Goal: Task Accomplishment & Management: Manage account settings

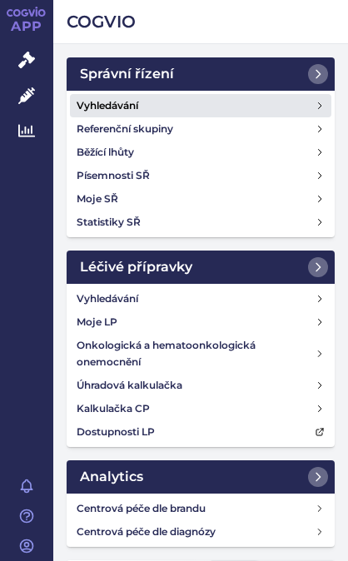
click at [138, 101] on h4 "Vyhledávání" at bounding box center [108, 105] width 62 height 17
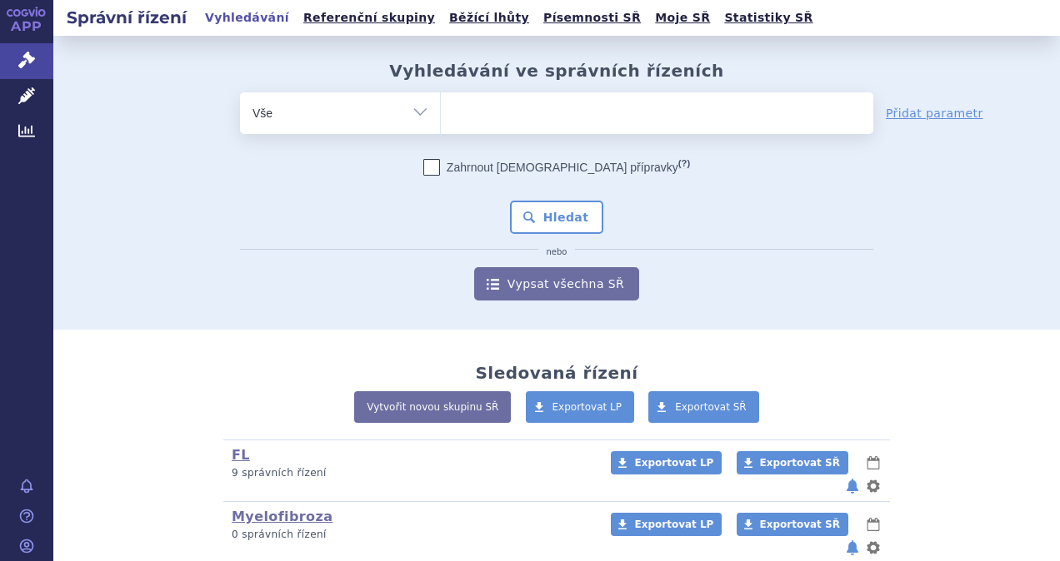
scroll to position [34, 0]
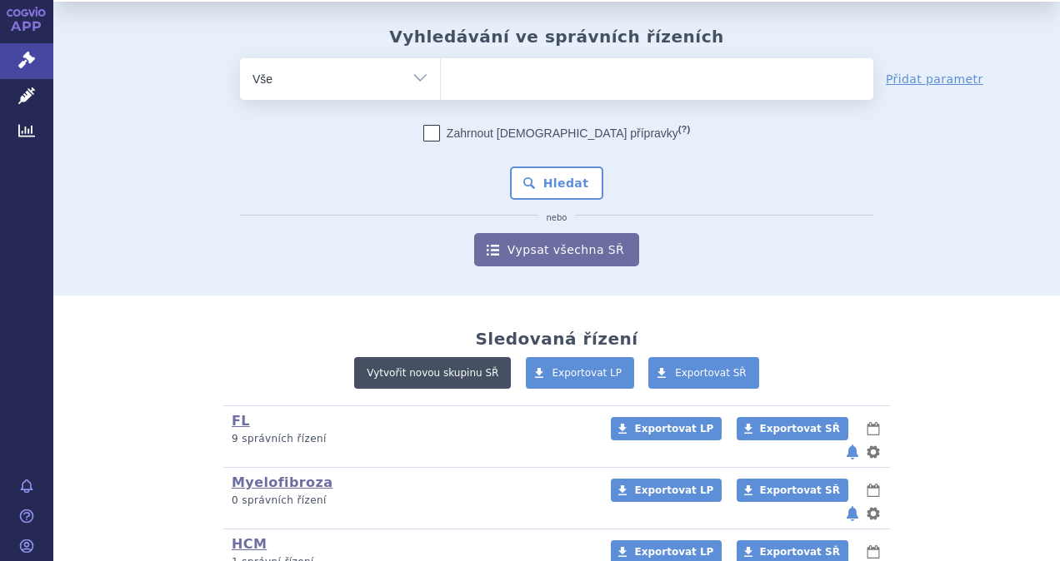
click at [347, 371] on link "Vytvořit novou skupinu SŘ" at bounding box center [432, 373] width 157 height 32
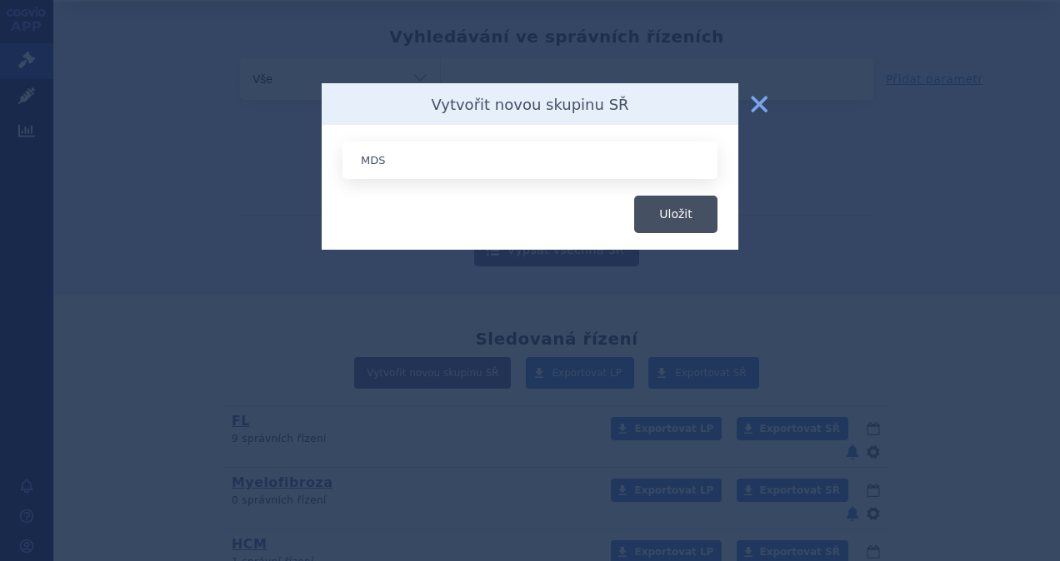
type input "MDS"
click at [347, 218] on button "Uložit" at bounding box center [675, 214] width 83 height 37
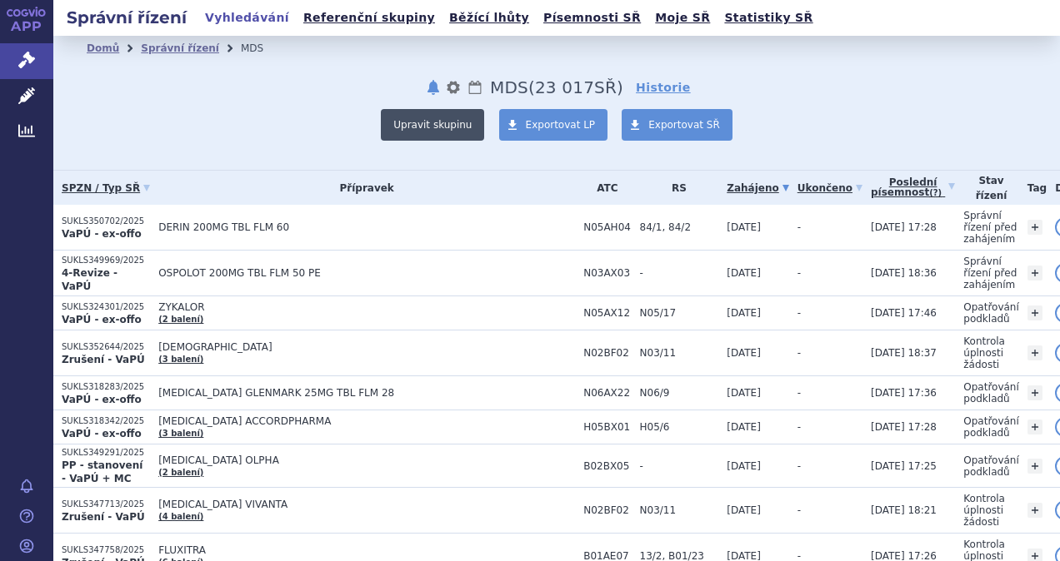
click at [458, 126] on button "Upravit skupinu" at bounding box center [432, 125] width 103 height 32
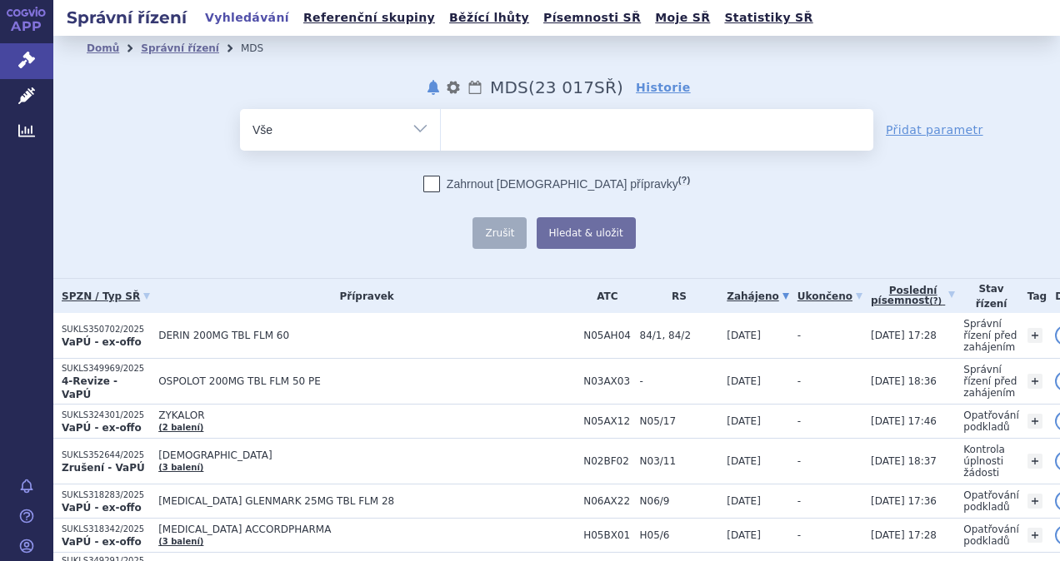
click at [458, 126] on ul at bounding box center [657, 126] width 432 height 35
click at [441, 126] on select at bounding box center [440, 129] width 1 height 42
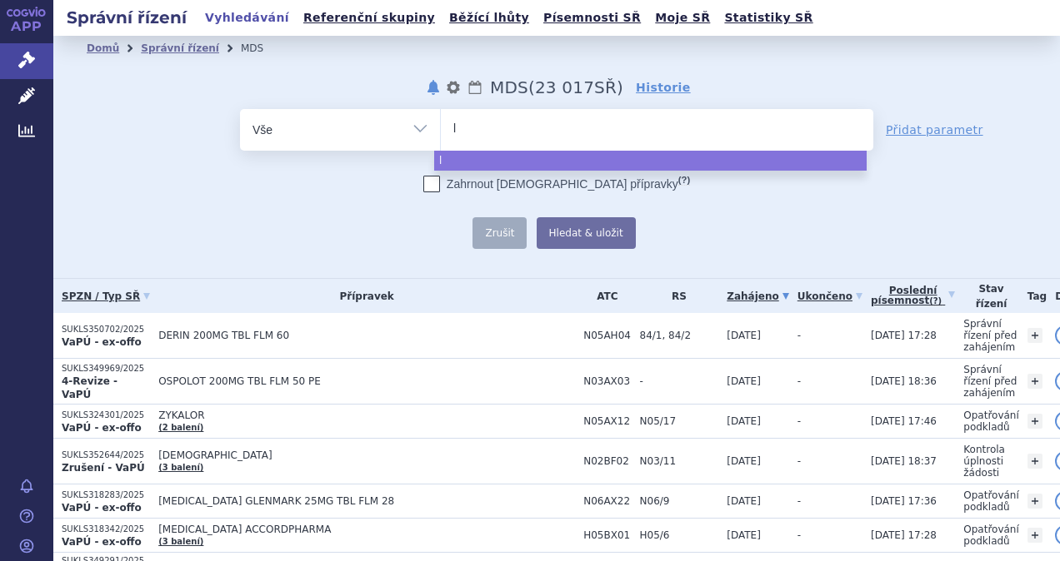
type input "lu"
type input "lus"
type input "lusp"
type input "luspa"
type input "luspate"
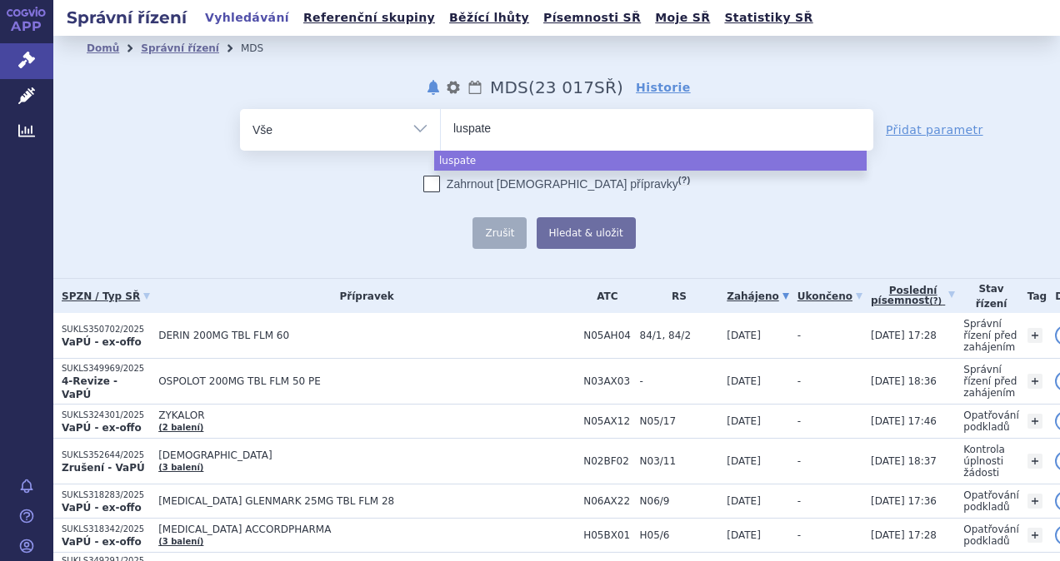
type input "luspater"
type input "luspaterce"
type input "luspatercep"
type input "luspatercept"
select select "luspatercept"
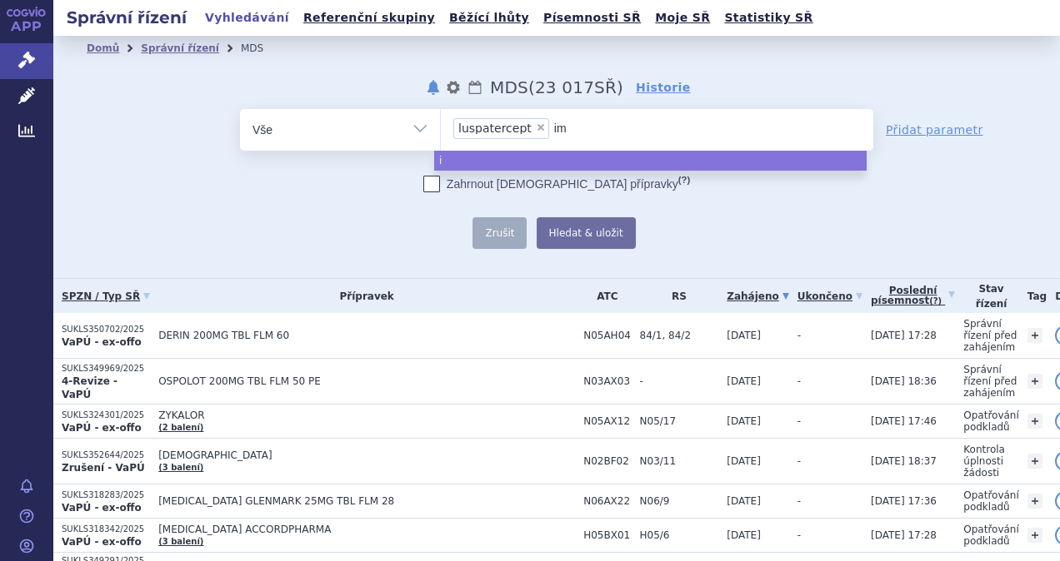
type input "ime"
type input "imet"
type input "imete"
type input "imetel"
type input "imetels"
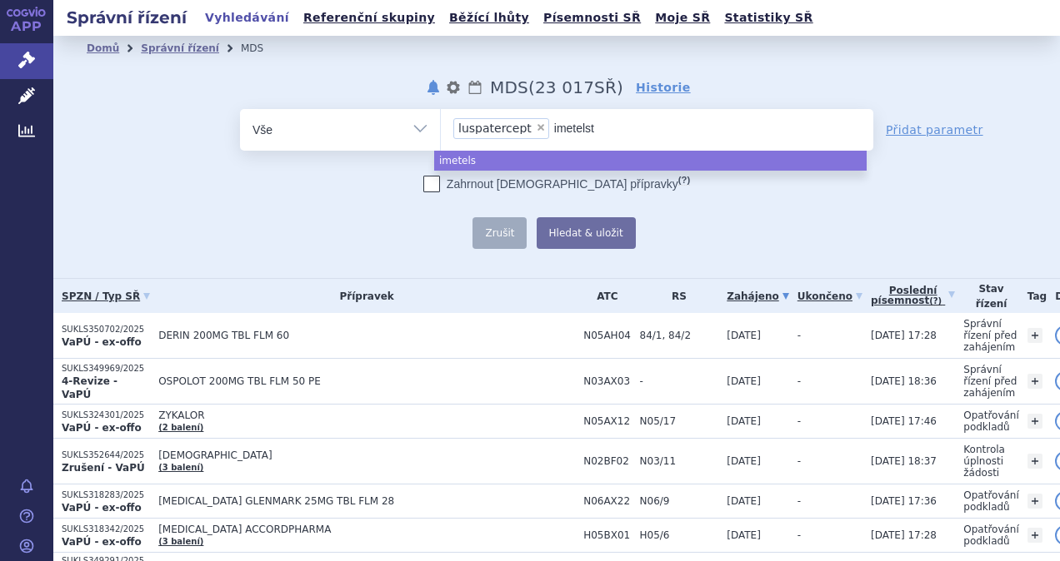
type input "imetelsta"
type input "imetelstat"
type input "imetelstat,"
type input "imetelstat, r"
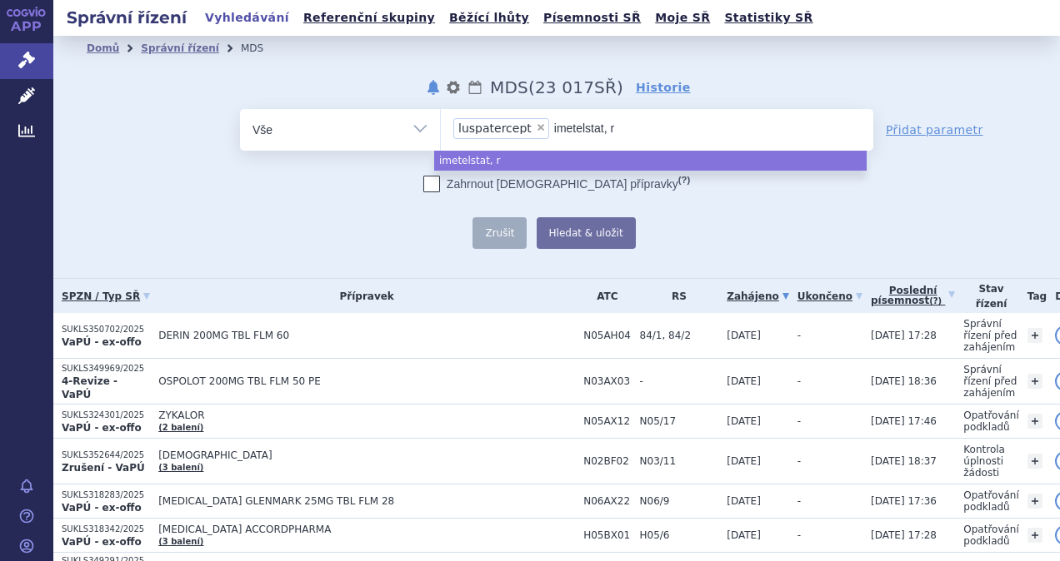
type input "imetelstat, ro"
type input "imetelstat, rox"
type input "imetelstat, roxa"
type input "imetelstat, roxad"
type input "imetelstat, roxadus"
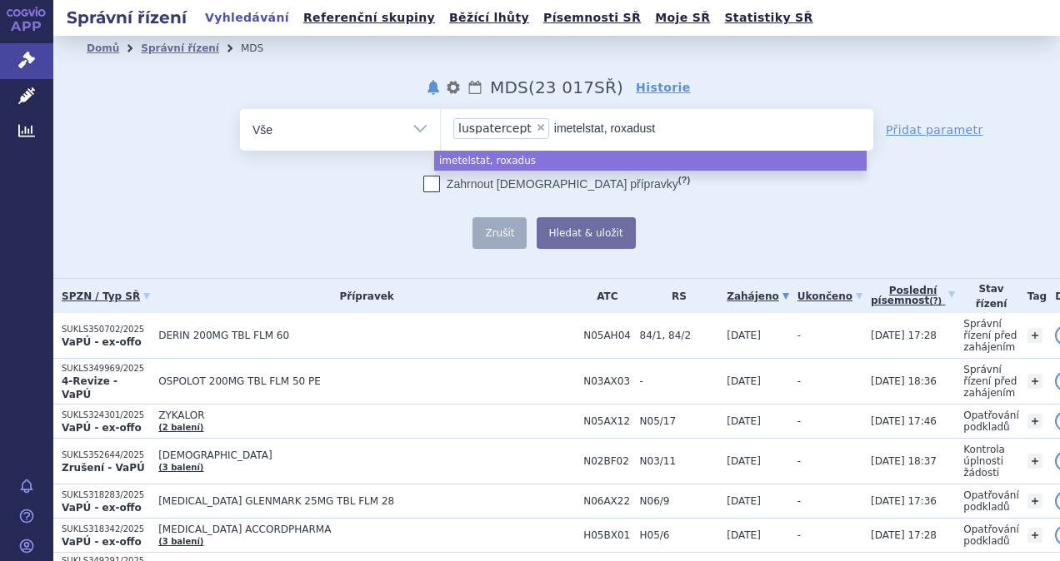
type input "imetelstat, roxadusta"
type input "imetelstat, roxadustat"
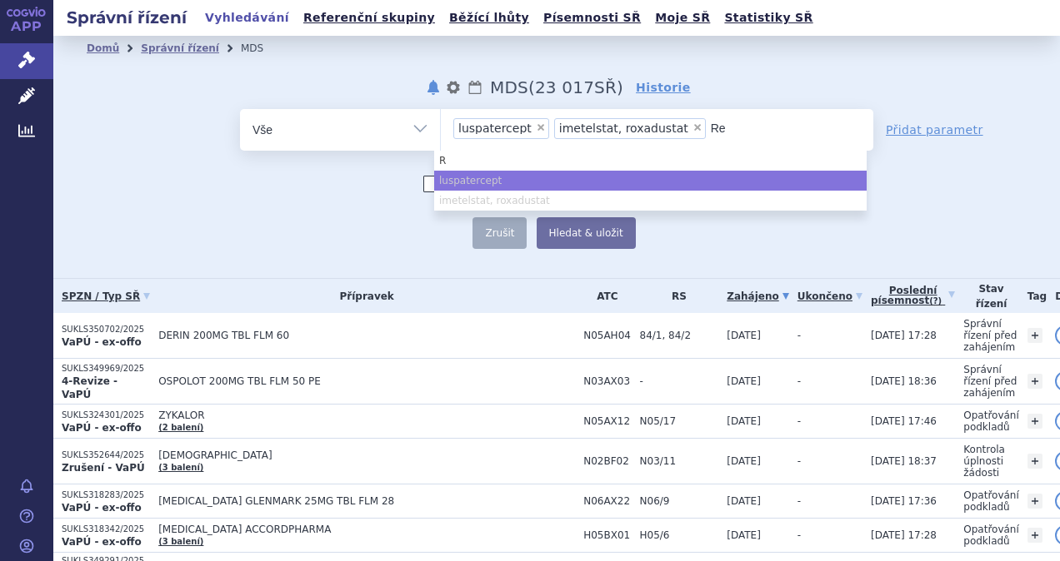
type input "Reb"
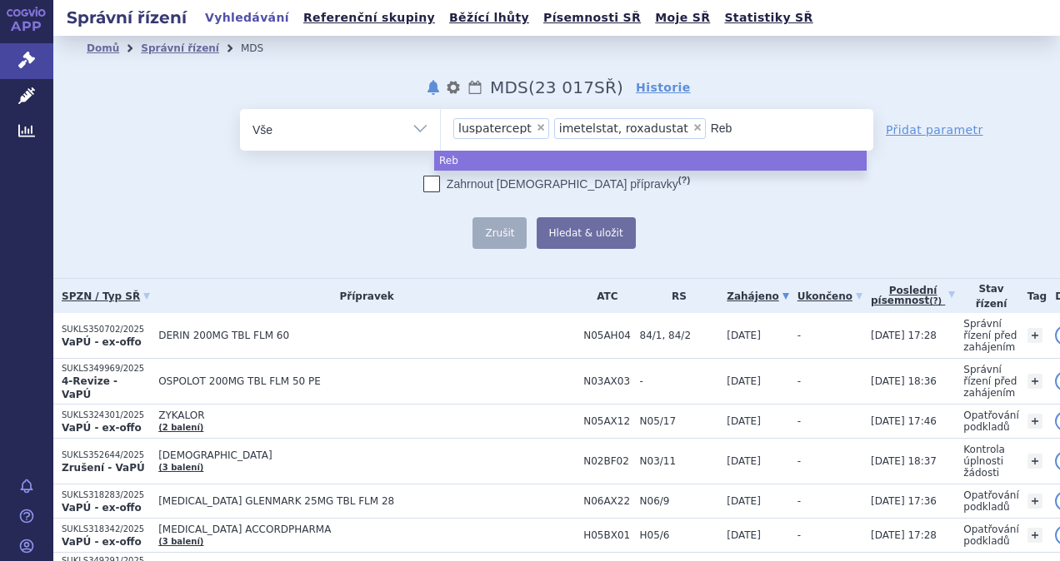
type input "Rebl"
type input "Reblo"
type input "Rebloz"
type input "Reblozy"
type input "Reblozyl"
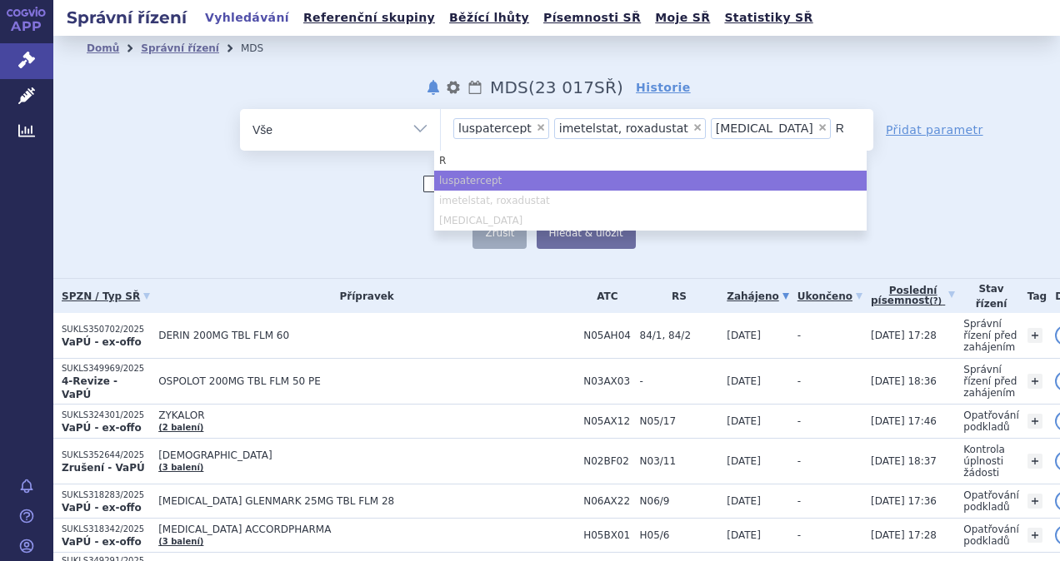
type input "Ry"
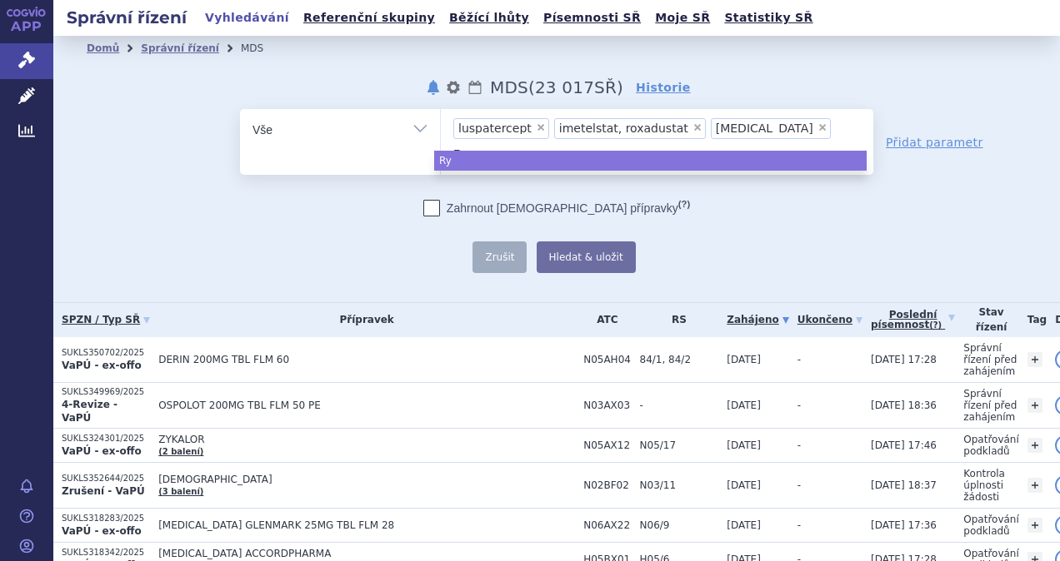
type input "Ryt"
type input "Ryte"
type input "Rytel"
type input "Rytelo"
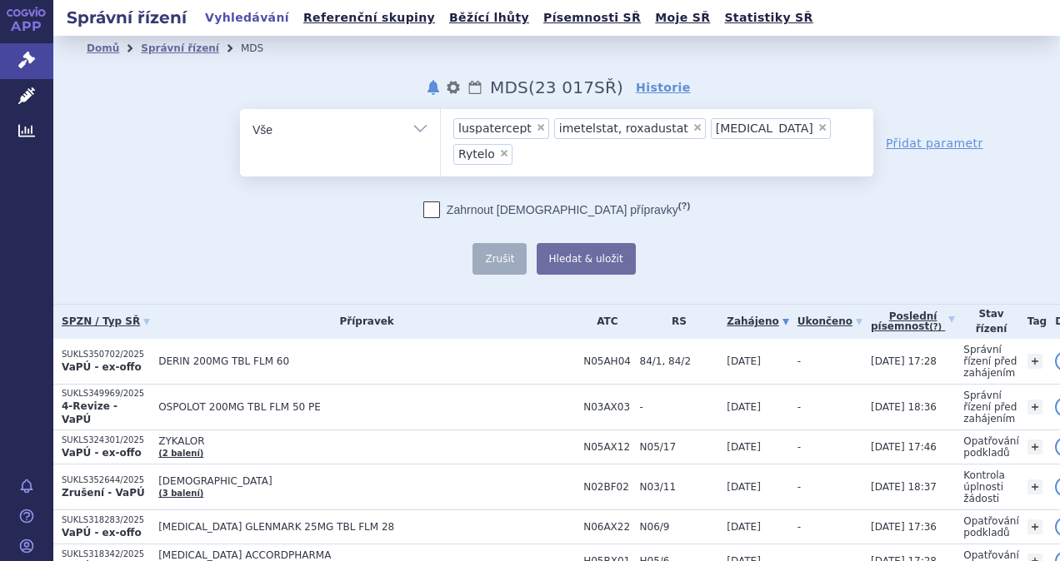
click at [621, 127] on span "imetelstat, roxadustat" at bounding box center [623, 128] width 129 height 12
click at [441, 127] on select "luspatercept imetelstat, roxadustat Reblozyl Rytelo" at bounding box center [440, 129] width 1 height 42
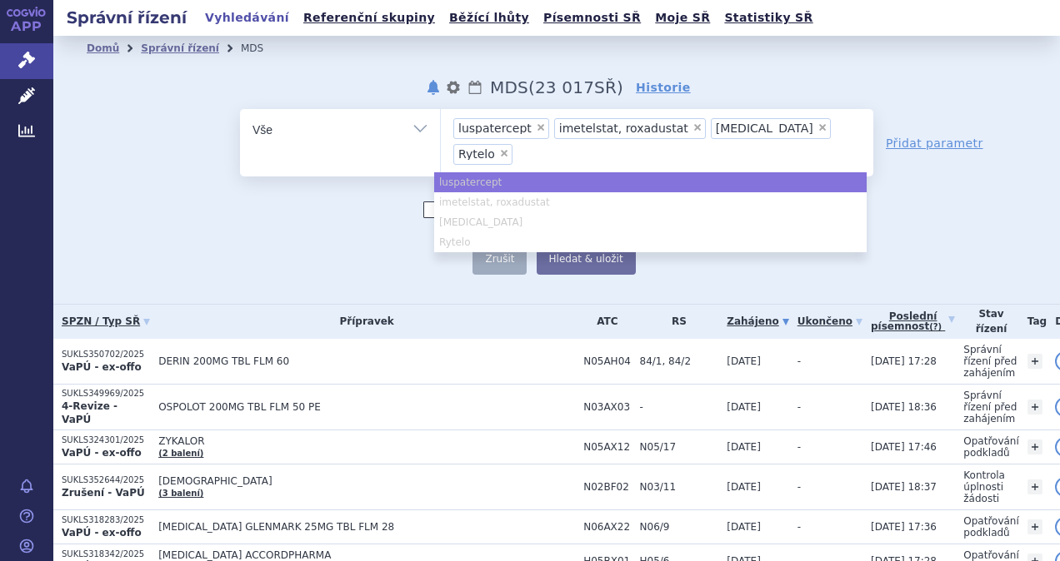
click at [692, 127] on span "×" at bounding box center [697, 127] width 10 height 10
click at [441, 127] on select "luspatercept imetelstat, roxadustat Reblozyl Rytelo" at bounding box center [440, 129] width 1 height 42
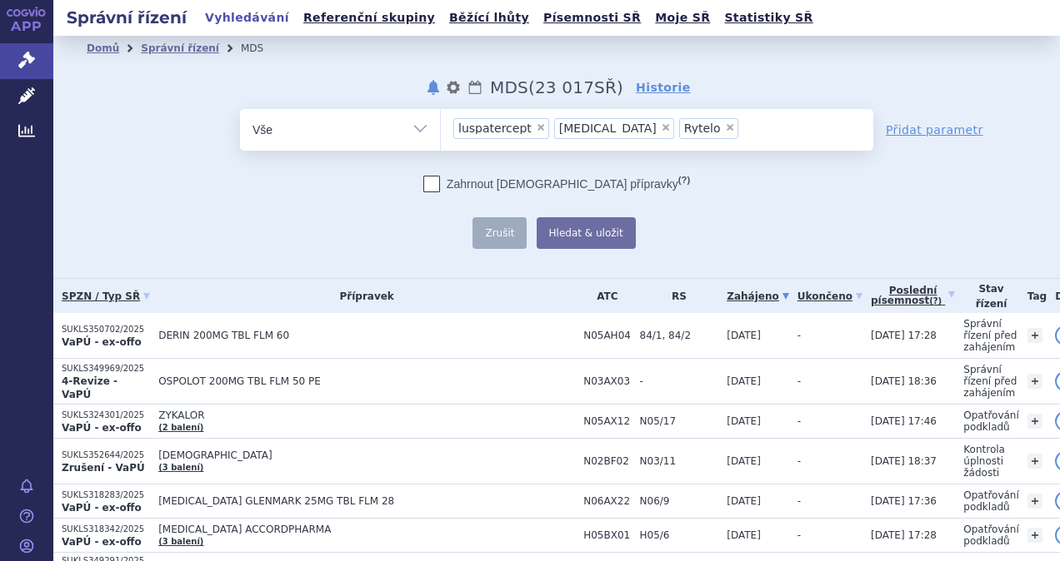
type input "i"
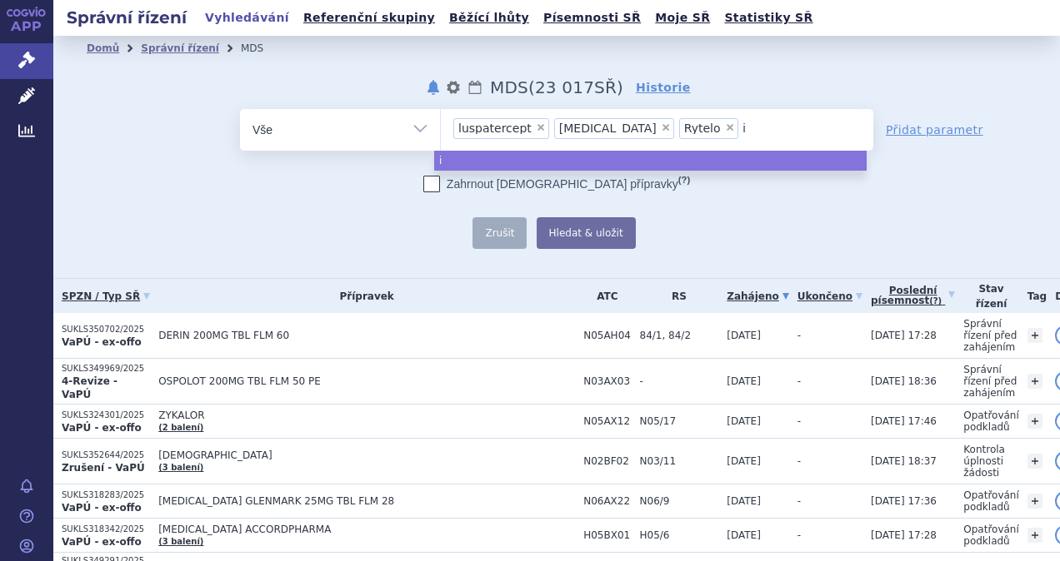
type input "im"
type input "ime"
type input "imet"
type input "imete"
type input "imetel"
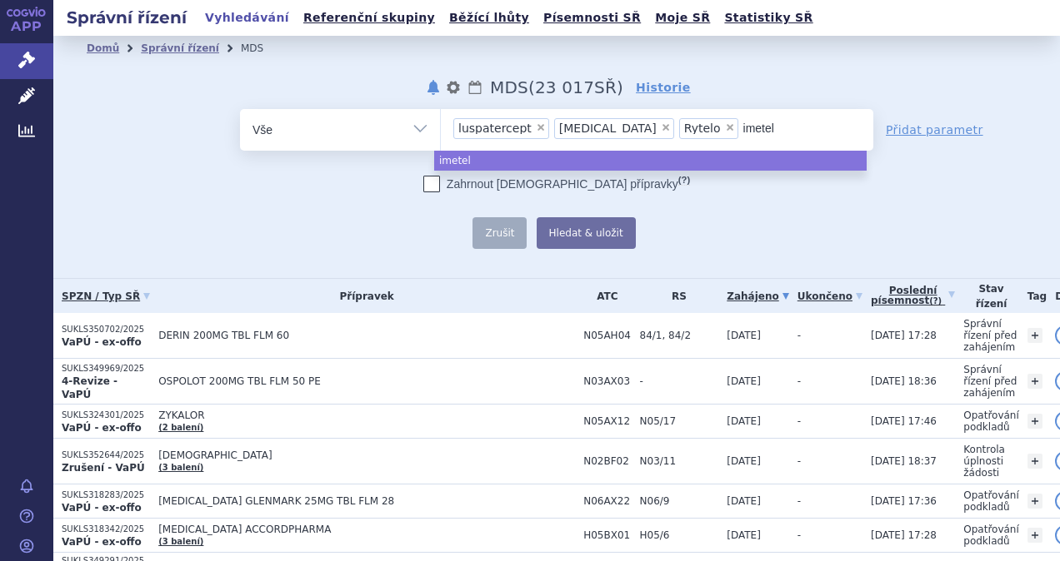
type input "imetels"
type input "imetelst"
type input "imetelstat"
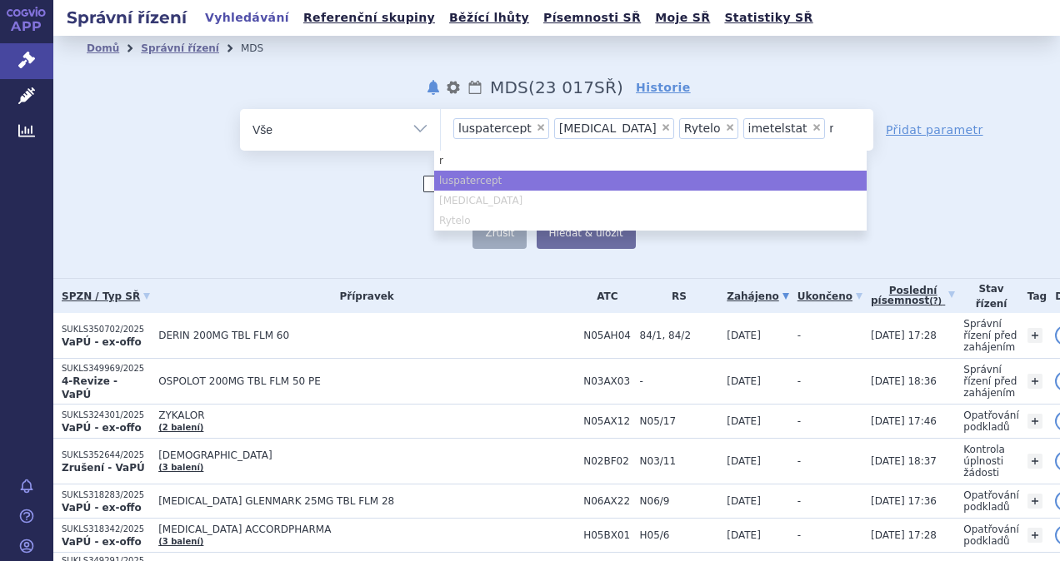
type input "ro"
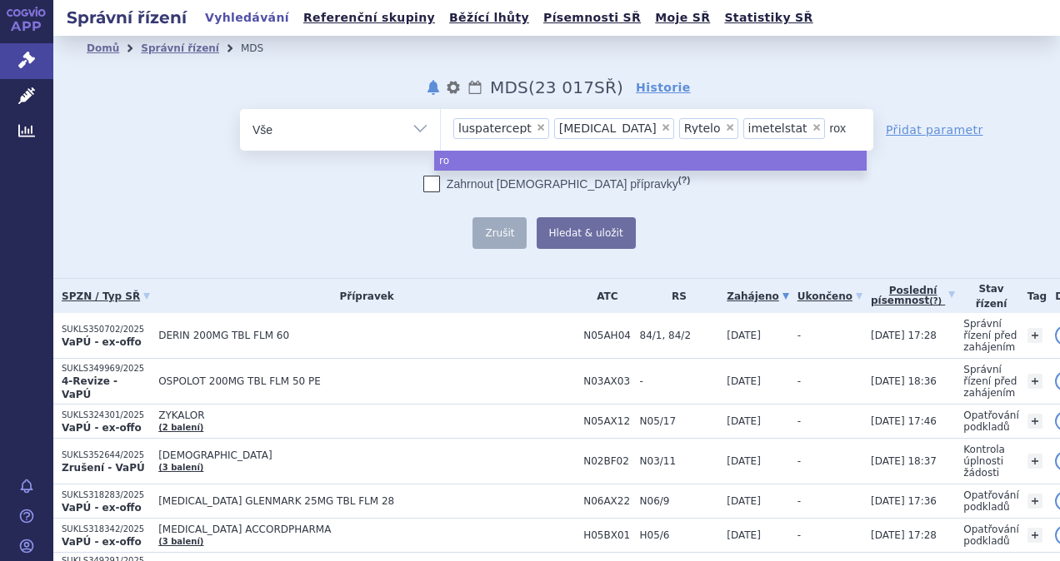
type input "roxa"
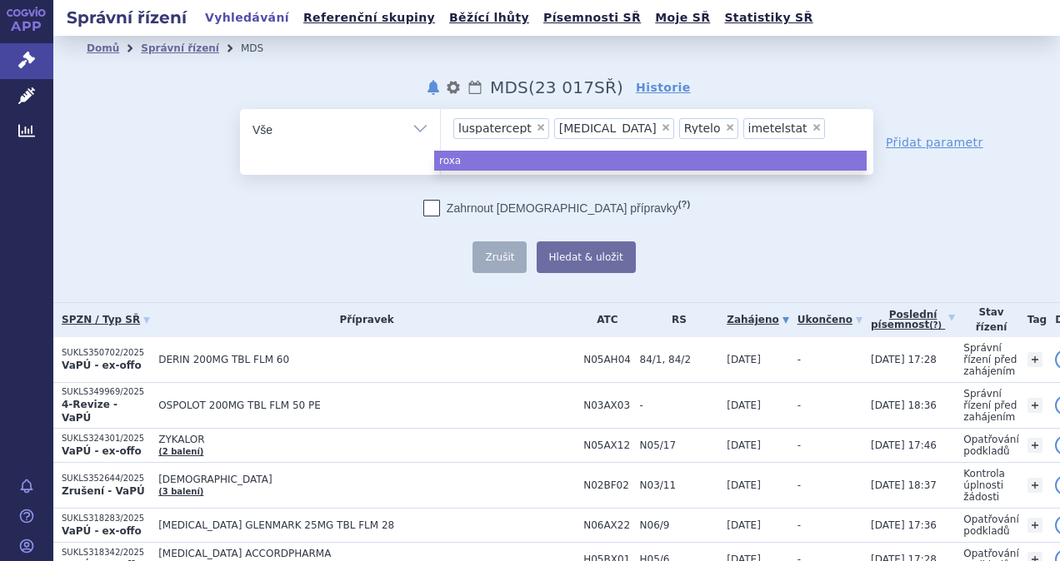
type input "roxad"
type input "roxadus"
type input "roxadust"
type input "roxadustat"
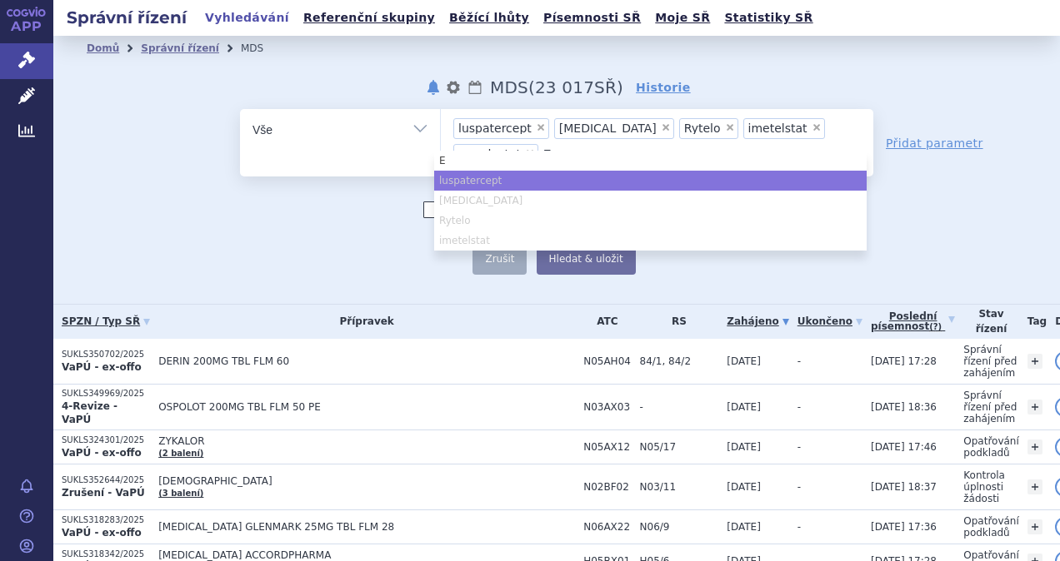
type input "Ev"
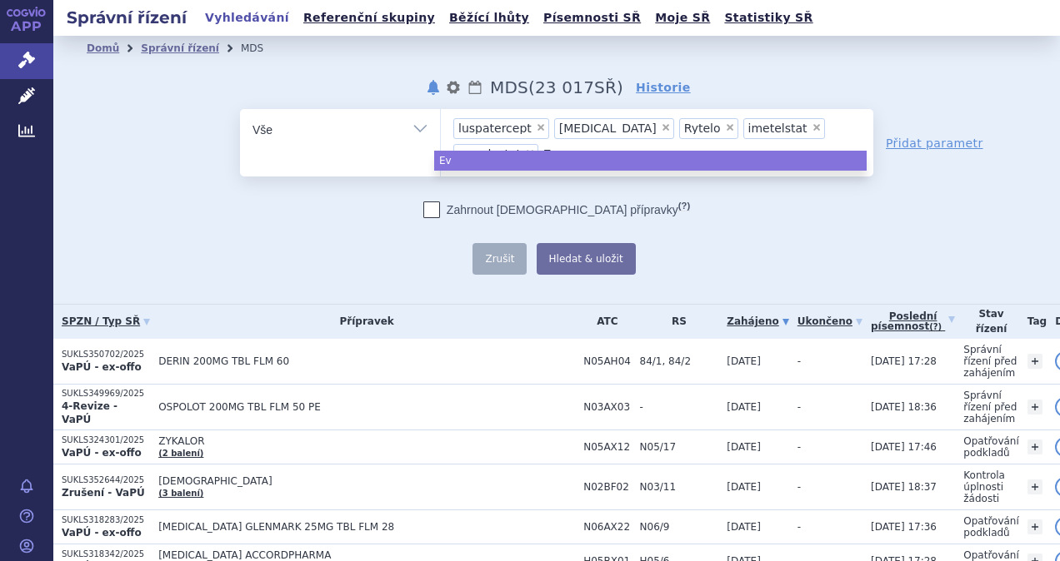
type input "Evr"
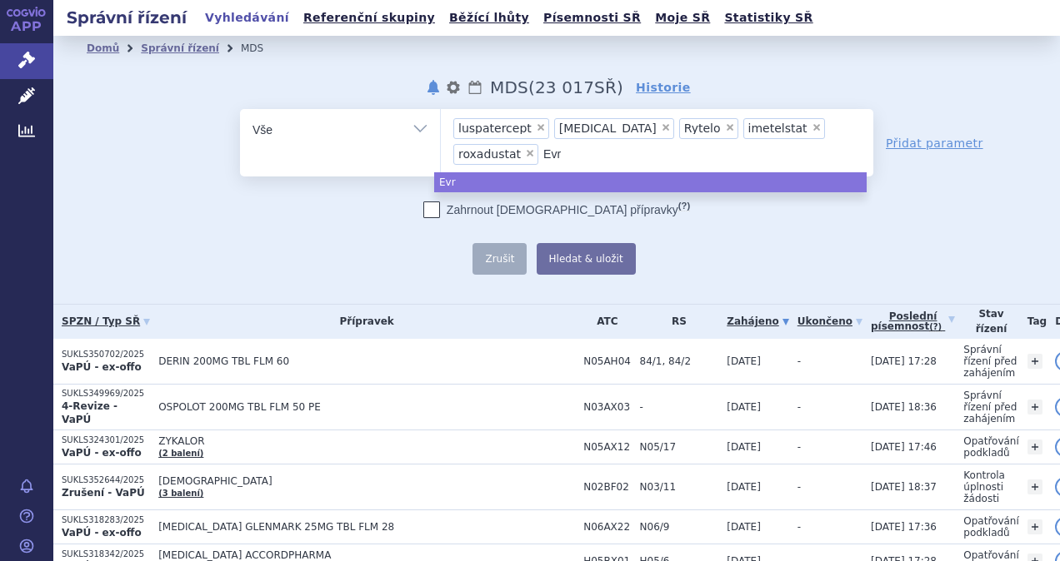
type input "Evre"
type input "Evren"
type input "Evrenz"
type input "Evrenzo"
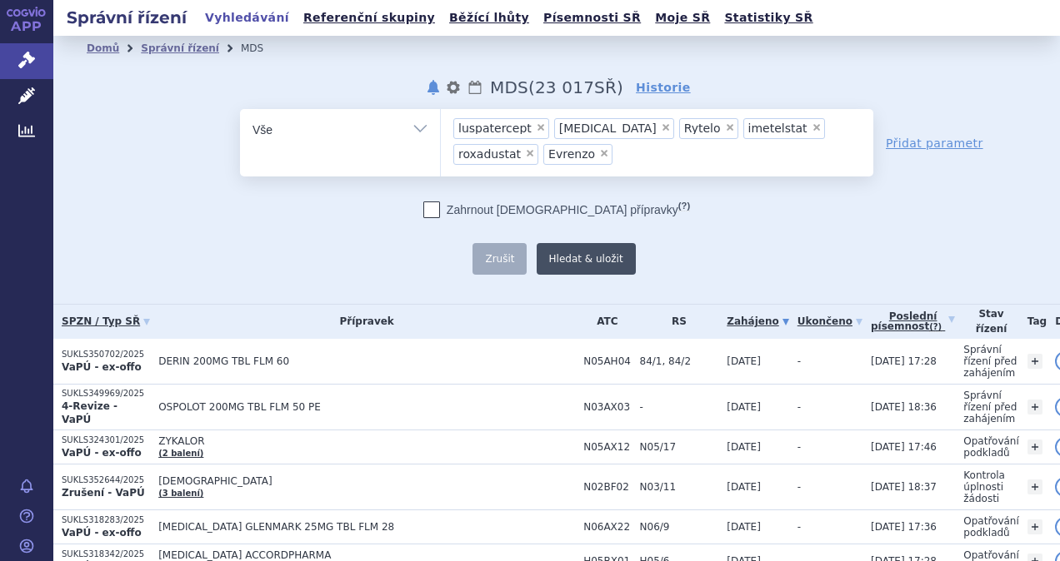
click at [605, 249] on button "Hledat & uložit" at bounding box center [585, 259] width 99 height 32
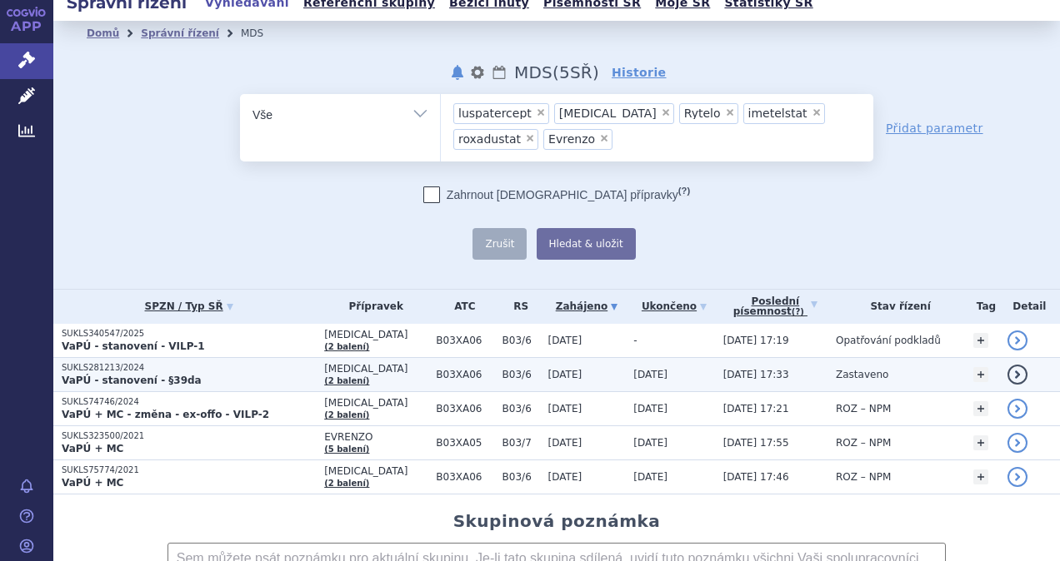
scroll to position [14, 0]
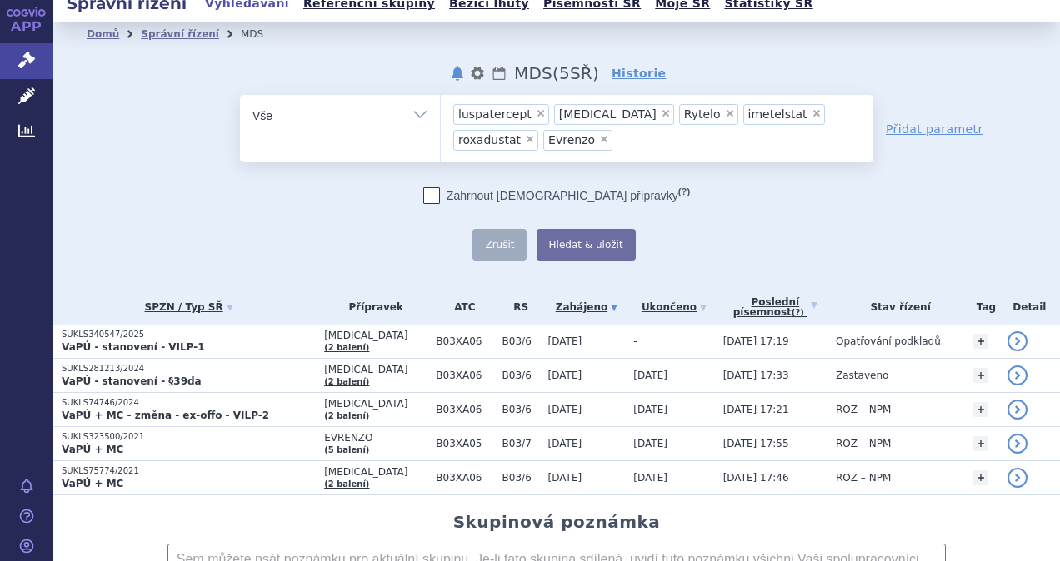
click at [440, 193] on icon at bounding box center [431, 195] width 17 height 17
click at [437, 194] on input "Zahrnout bratrské přípravky (?)" at bounding box center [431, 199] width 11 height 11
checkbox input "true"
click at [560, 241] on button "Hledat & uložit" at bounding box center [585, 245] width 99 height 32
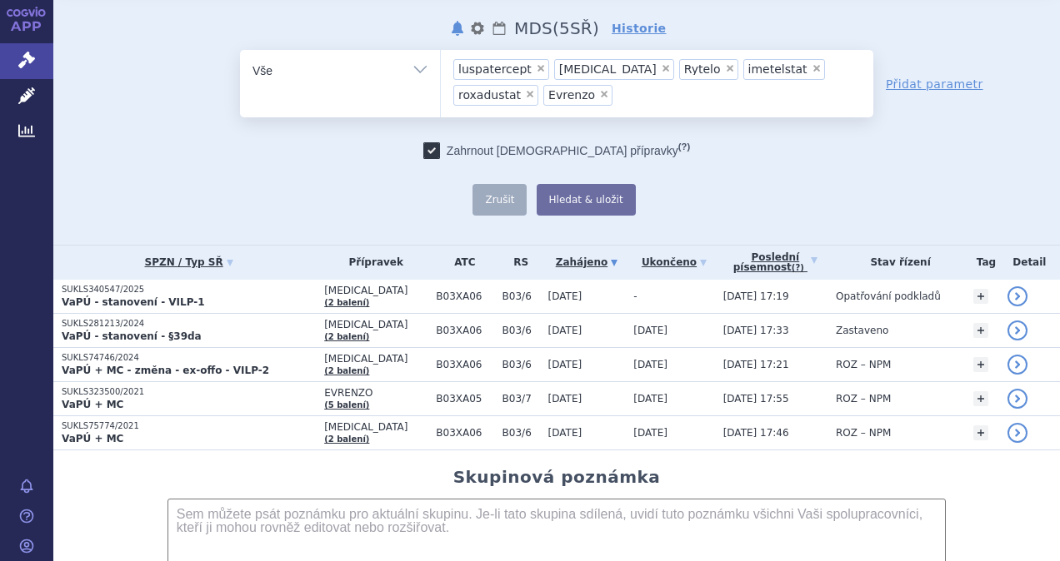
scroll to position [0, 0]
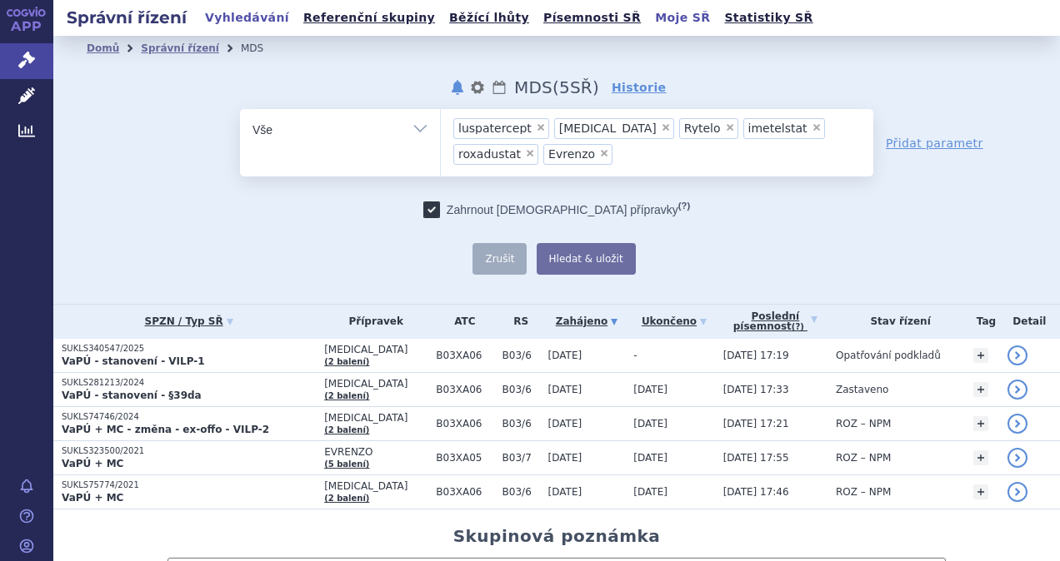
click at [650, 27] on link "Moje SŘ" at bounding box center [682, 18] width 65 height 22
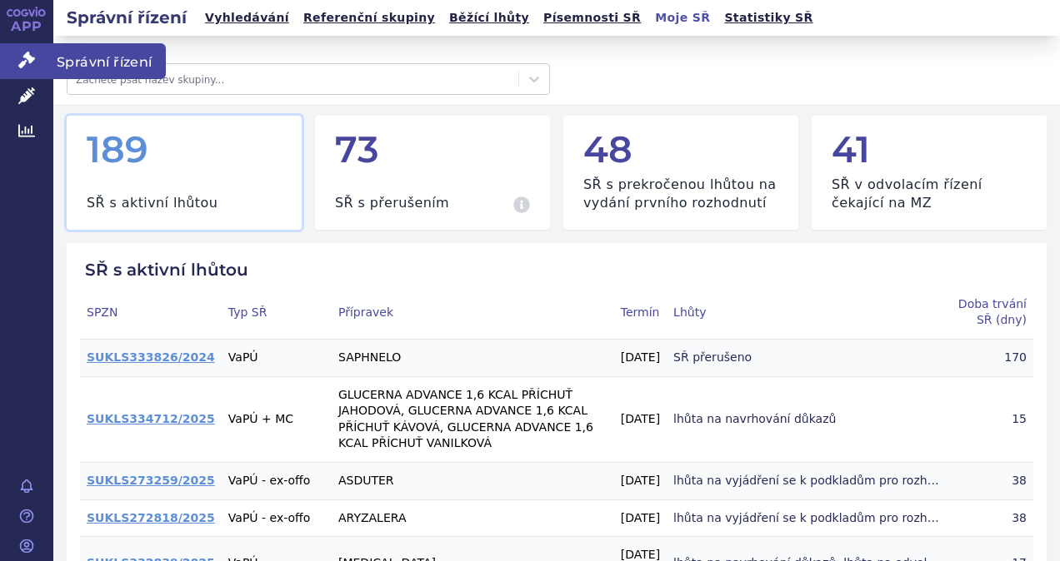
click at [32, 65] on icon at bounding box center [26, 60] width 17 height 17
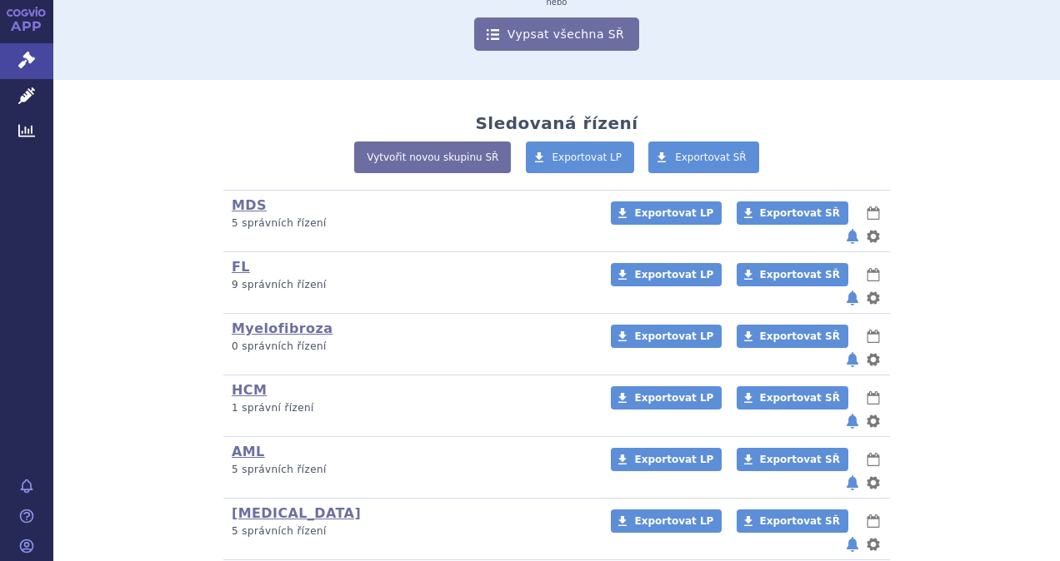
scroll to position [248, 0]
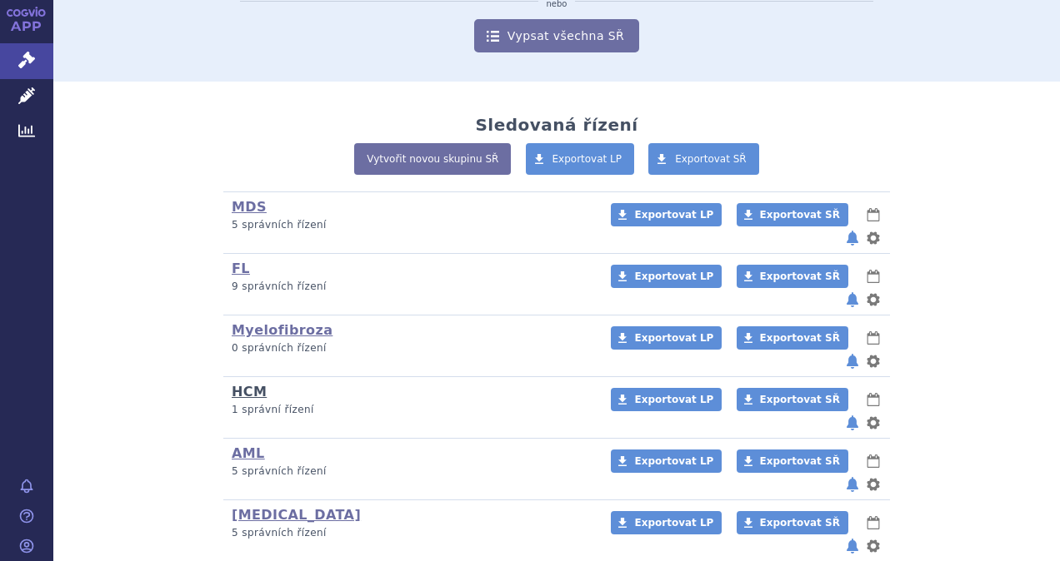
click at [250, 384] on link "HCM" at bounding box center [249, 392] width 35 height 16
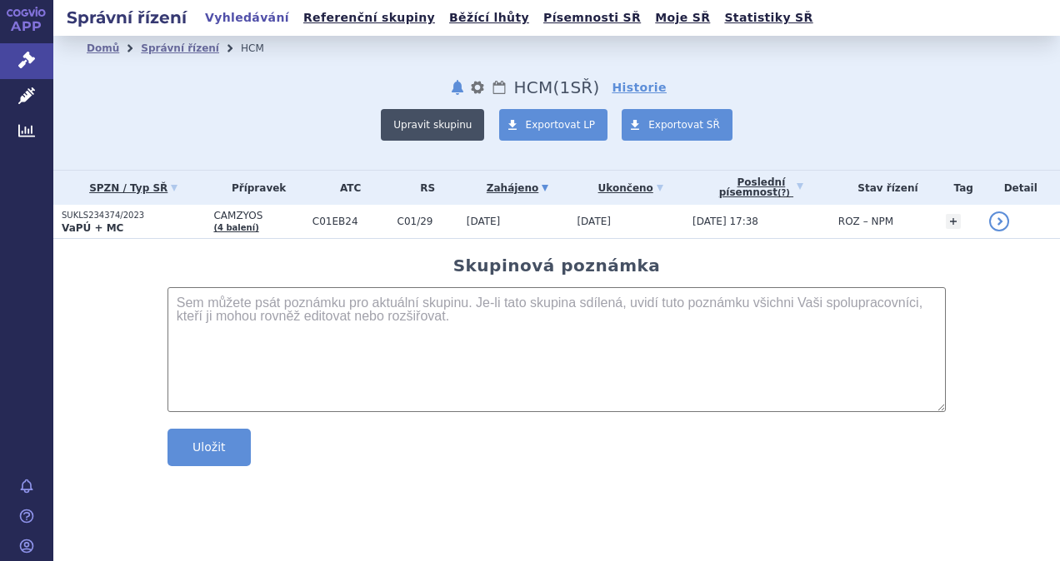
click at [456, 128] on button "Upravit skupinu" at bounding box center [432, 125] width 103 height 32
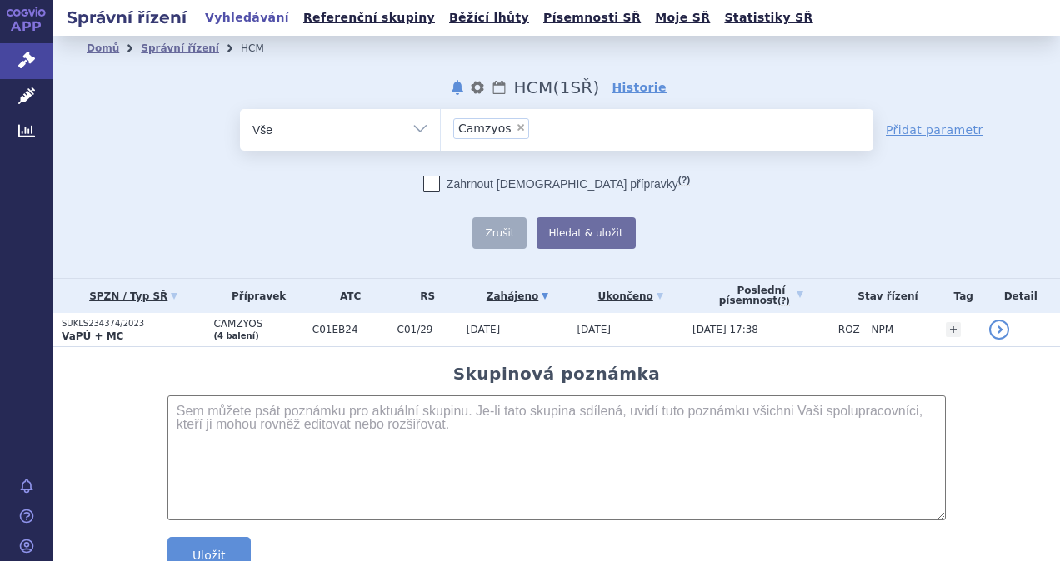
click at [551, 137] on ul "× Camzyos" at bounding box center [657, 127] width 432 height 37
click at [441, 137] on select "Camzyos" at bounding box center [440, 129] width 1 height 42
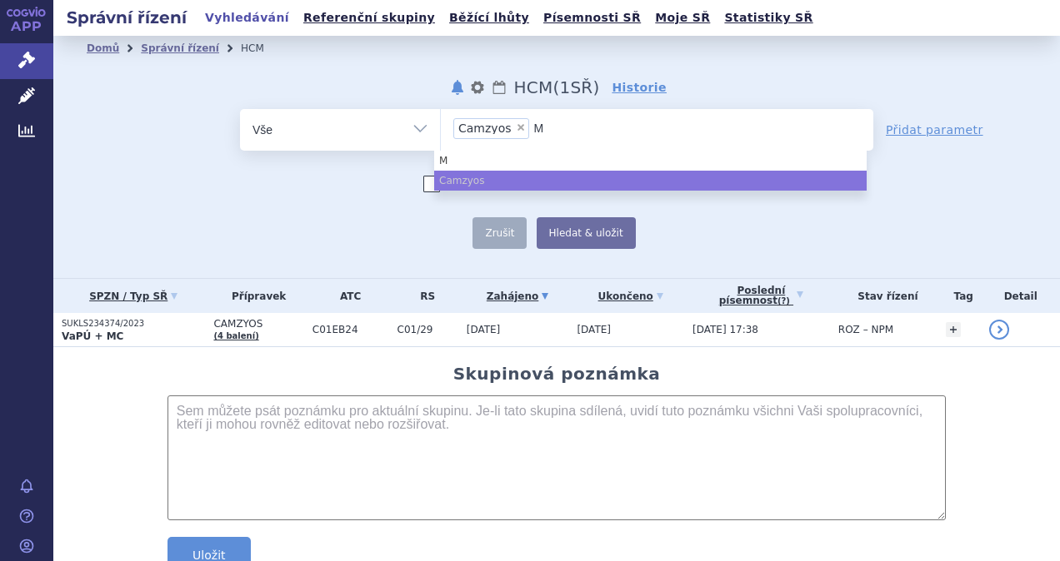
type input "Ma"
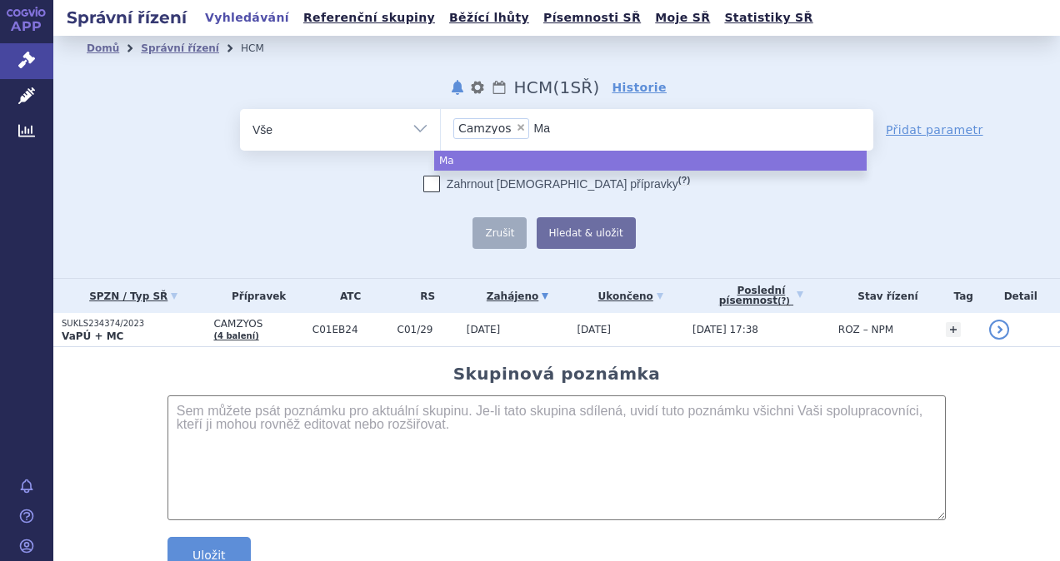
type input "Mav"
type input "Mava"
type input "Mavac"
type input "Mavaca"
type input "Mavacam"
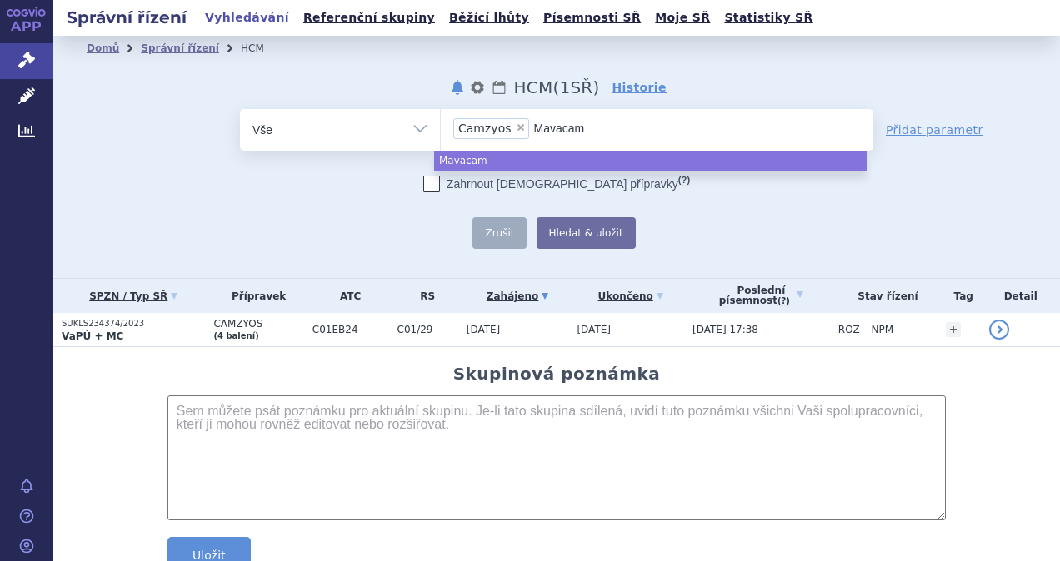
type input "Mavacamt"
type input "Mavacamten"
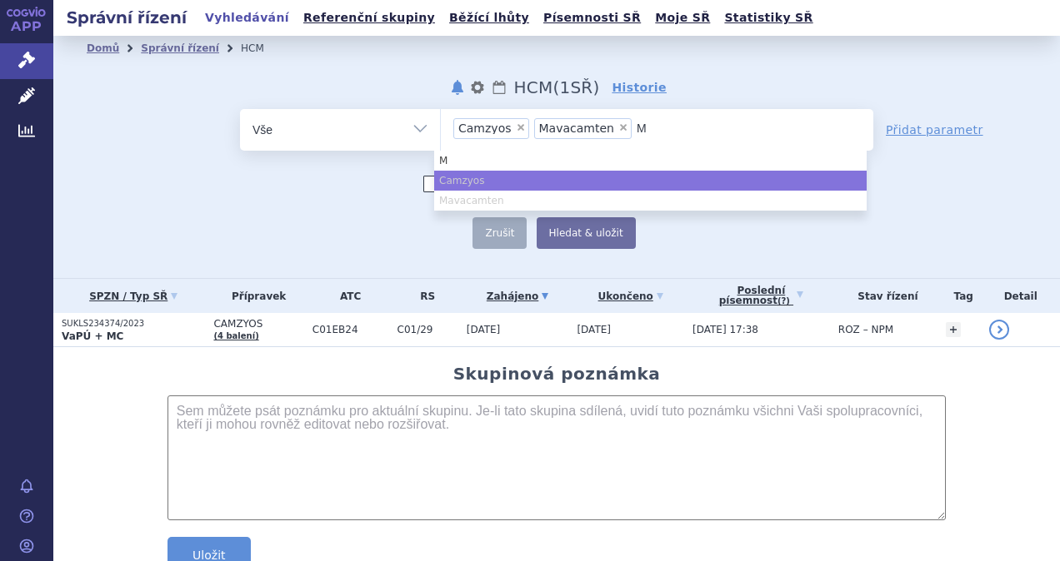
type input "Ma"
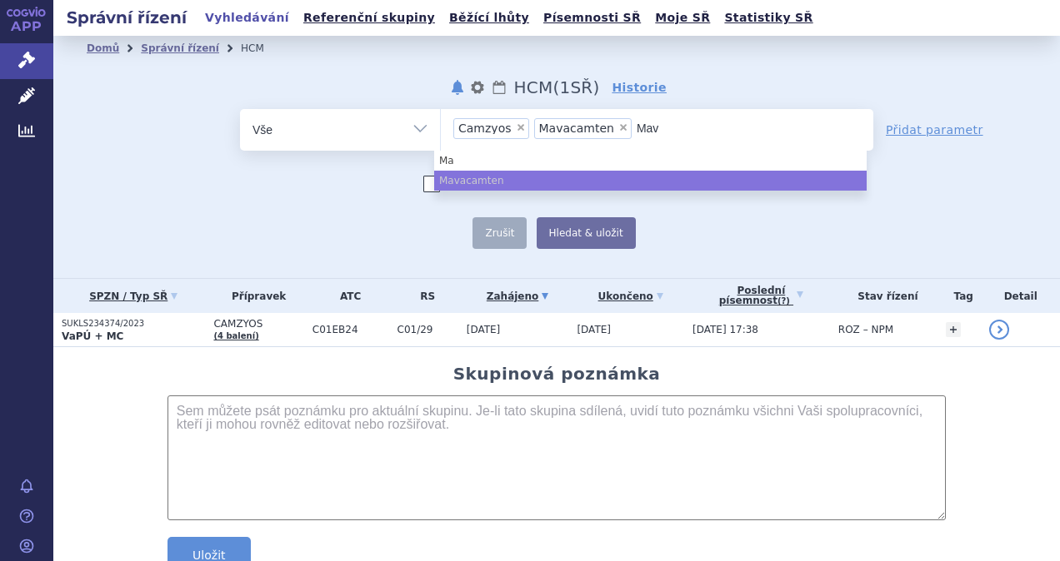
type input "Mava"
type input "Mavak"
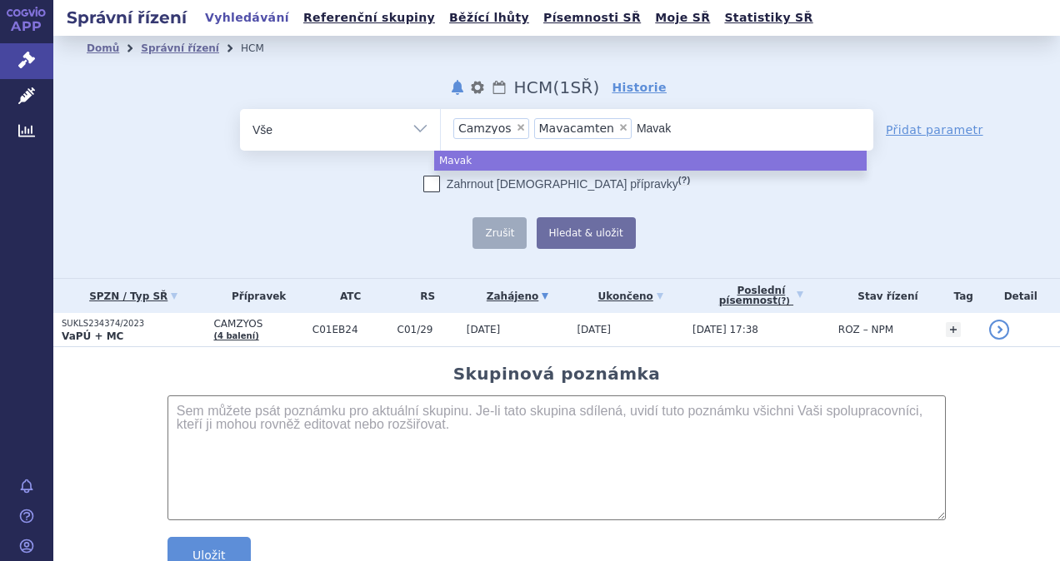
type input "Mavaka"
type input "Mavakam"
type input "Mavakamt"
type input "Mavakamte"
type input "Mavakamten"
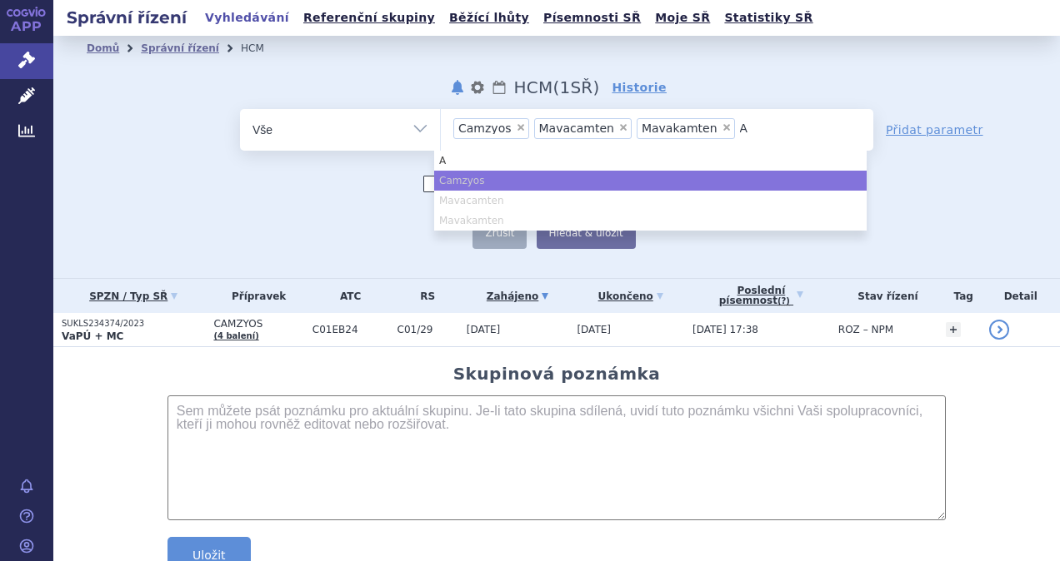
type input "Af"
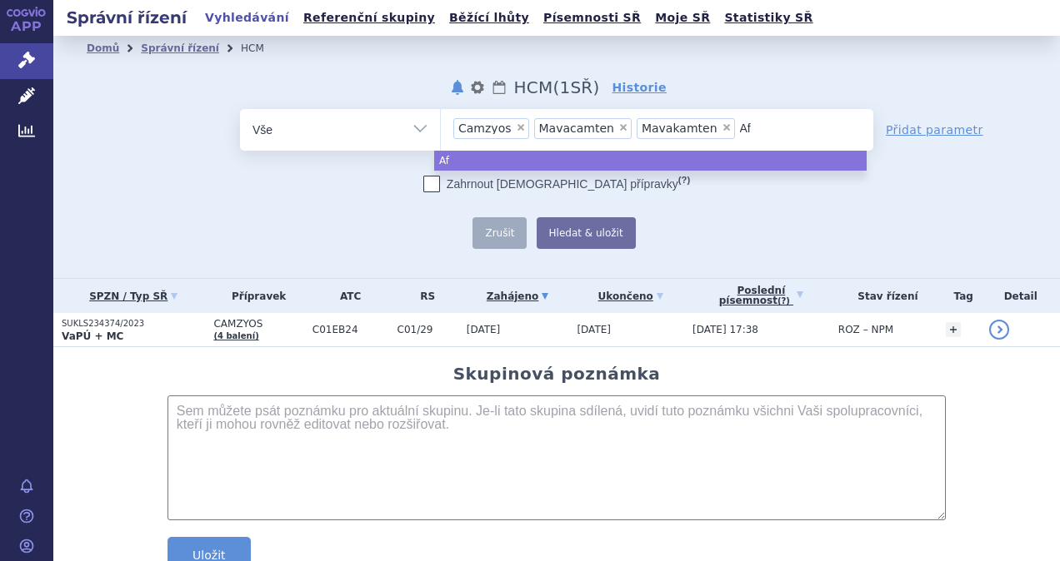
type input "Afi"
type input "Afic"
type input "Afica"
type input "Aficam"
type input "Aficamt"
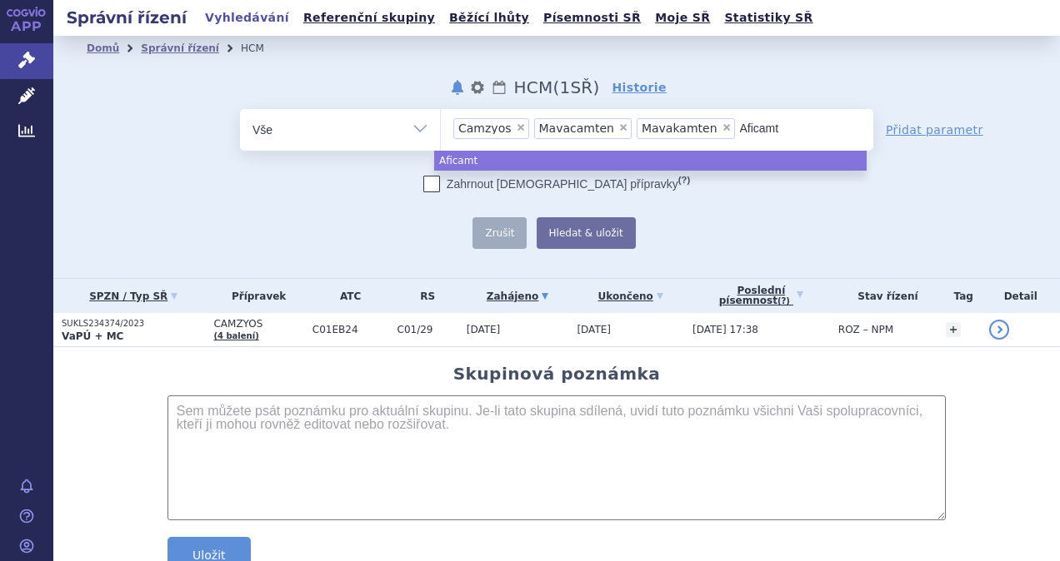
type input "Aficamte"
type input "Aficamten"
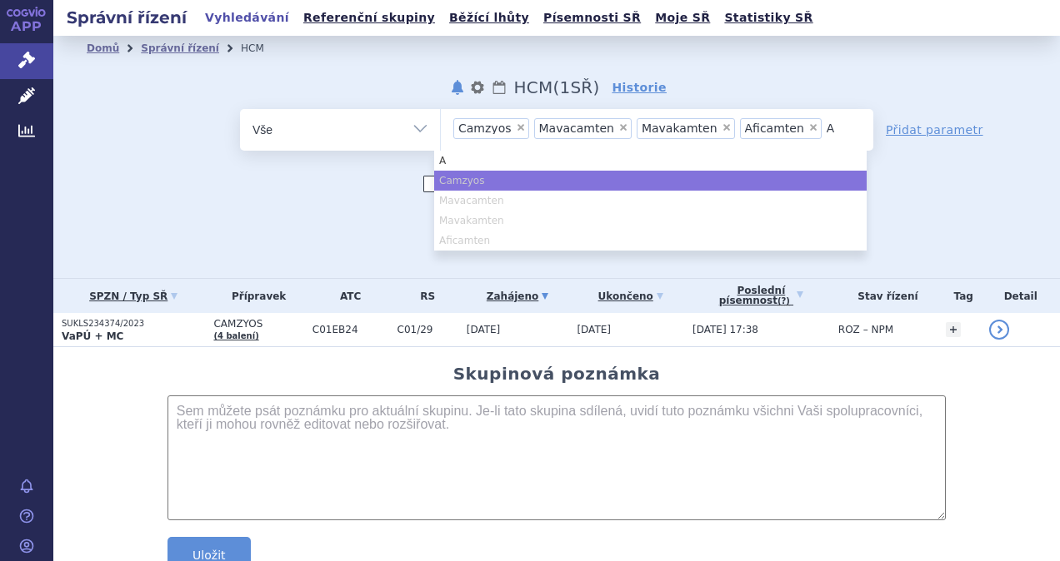
type input "Af"
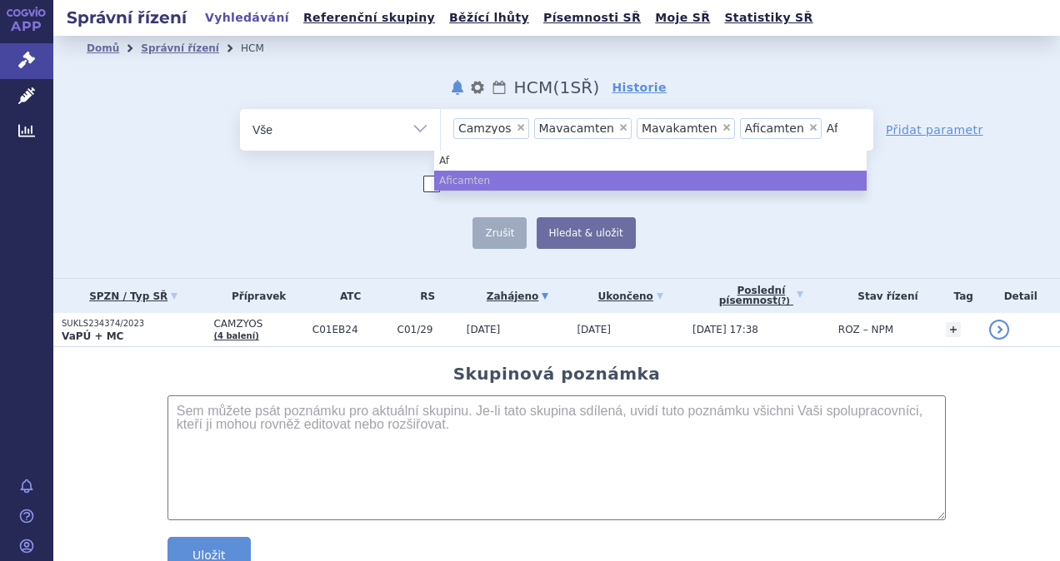
type input "Afi"
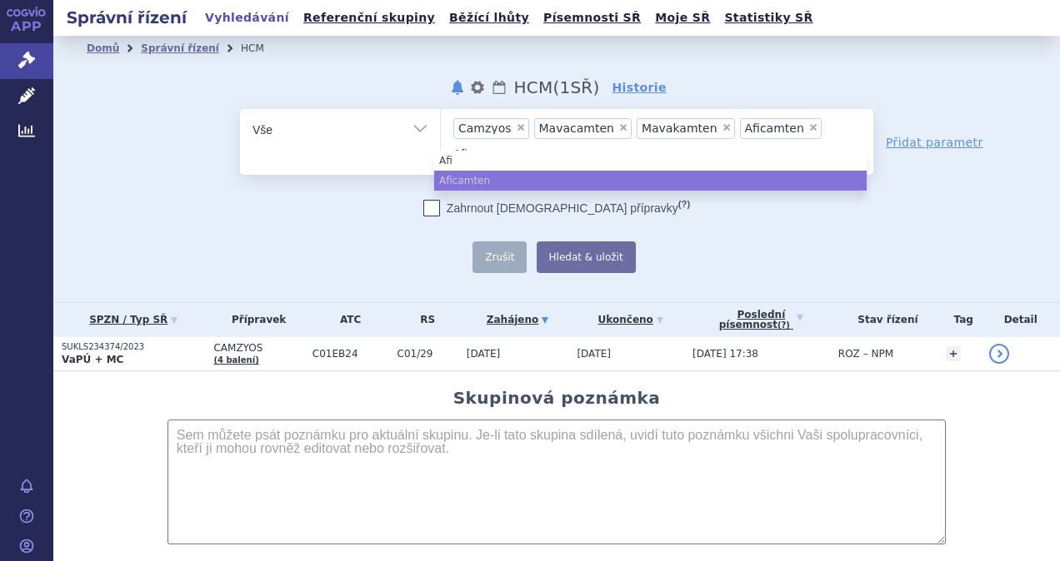
type input "Afik"
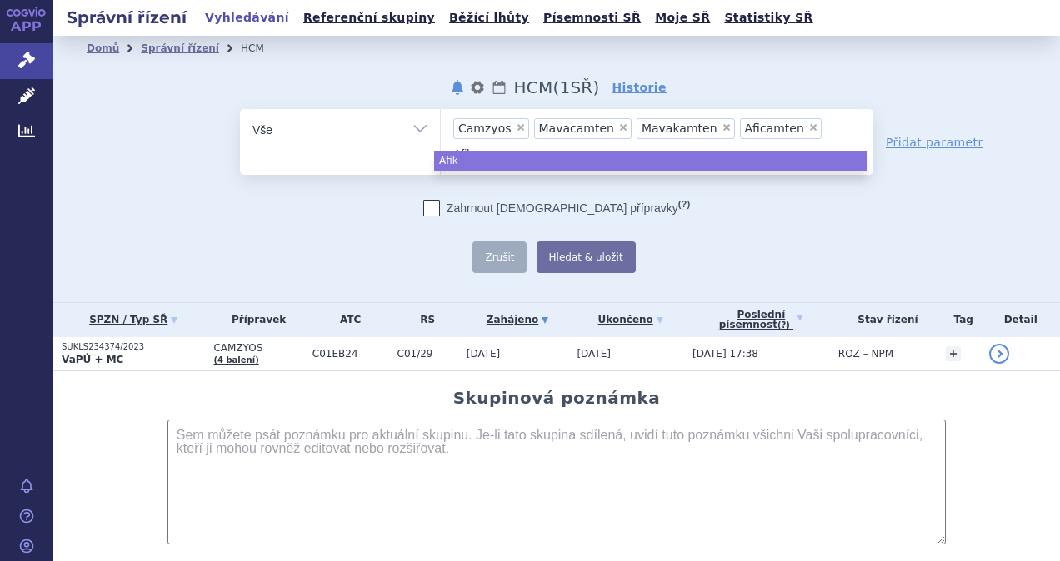
type input "Afika"
type input "Afikam"
type input "Afikamt"
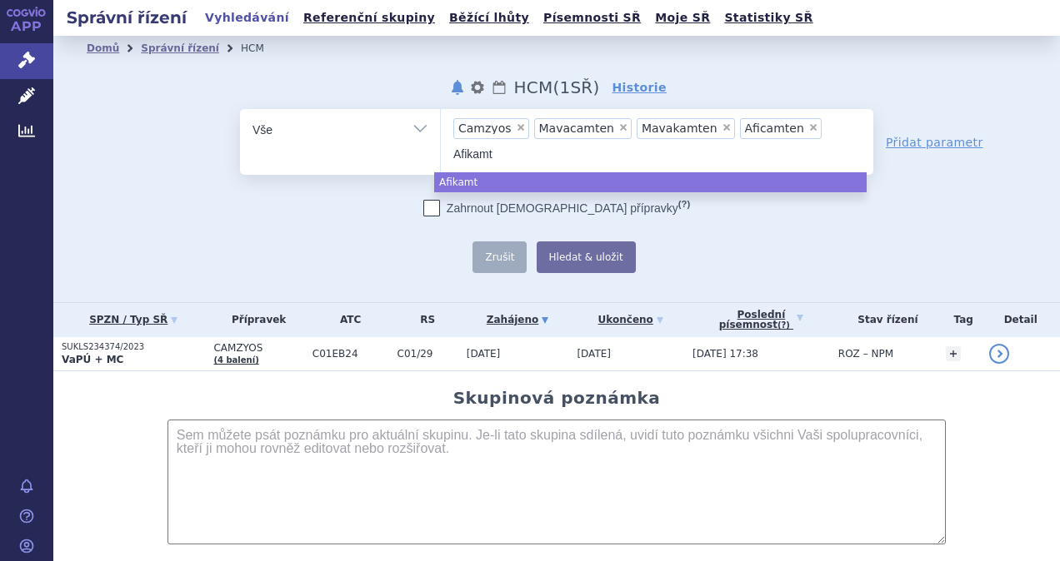
type input "Afikamte"
type input "Afikamten"
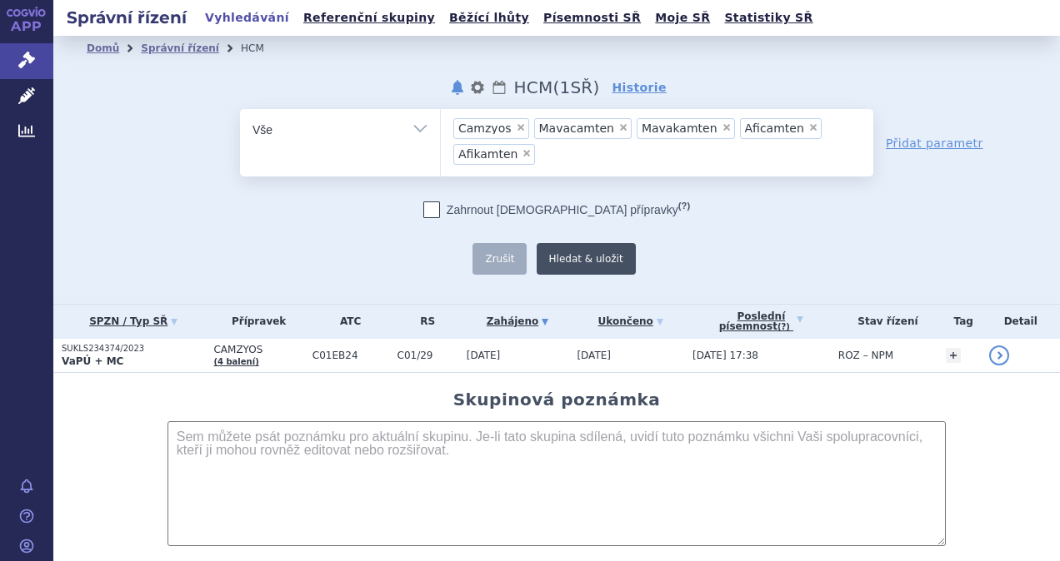
click at [592, 252] on button "Hledat & uložit" at bounding box center [585, 259] width 99 height 32
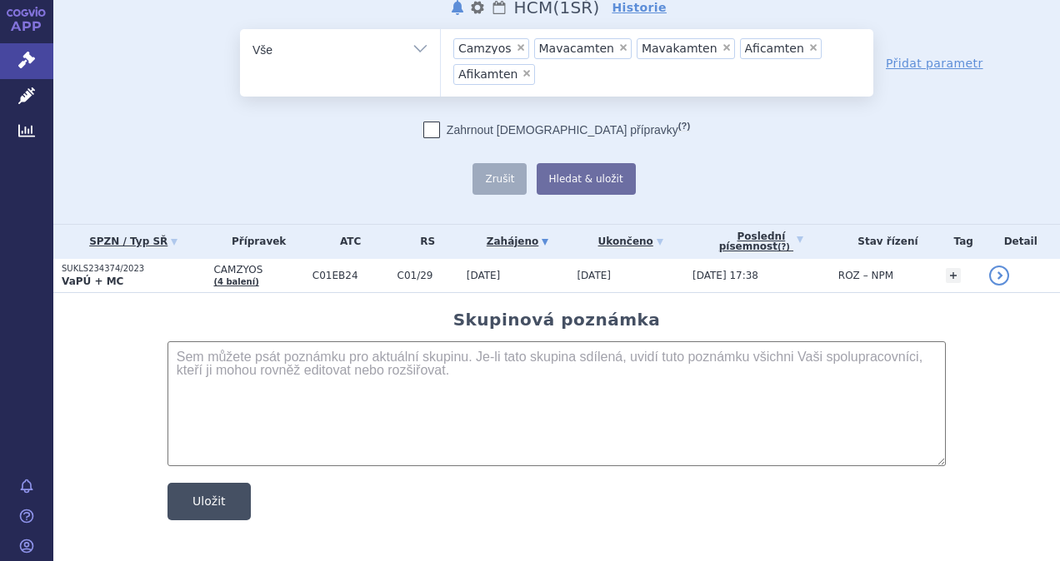
click at [185, 505] on button "Uložit" at bounding box center [208, 501] width 83 height 37
